Goal: Check status

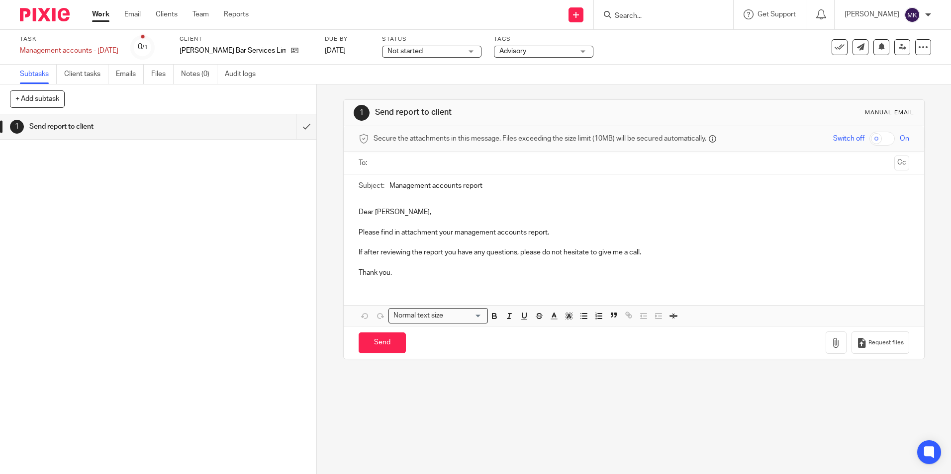
click at [441, 53] on div "Not started Not started" at bounding box center [431, 52] width 99 height 12
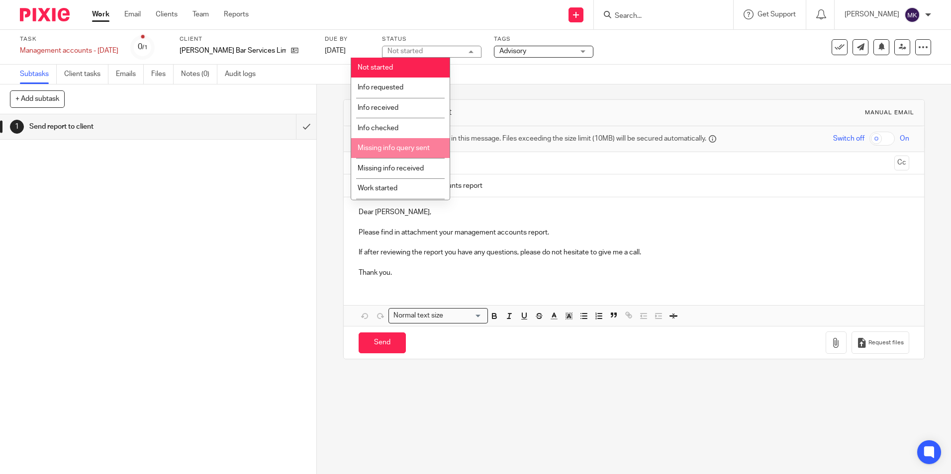
click at [420, 151] on span "Missing info query sent" at bounding box center [394, 148] width 72 height 7
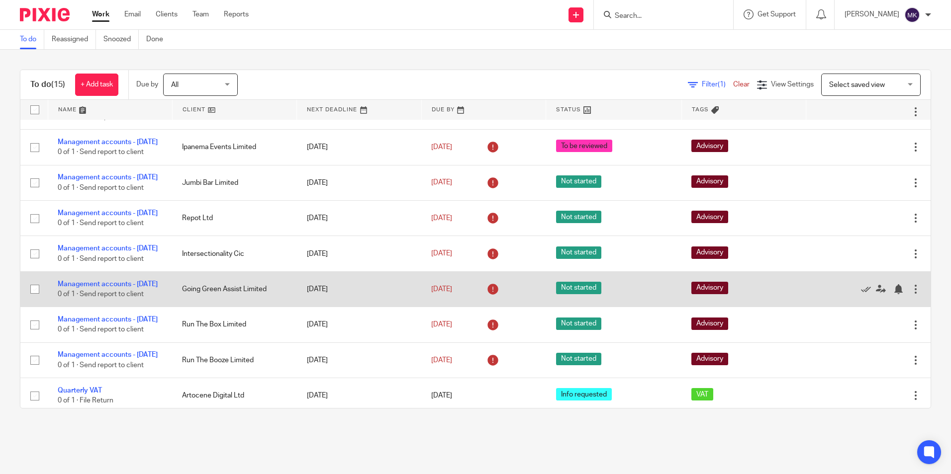
scroll to position [149, 0]
